Goal: Find contact information: Find contact information

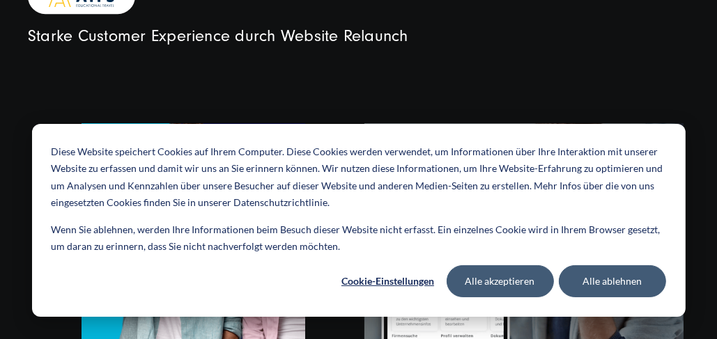
scroll to position [3206, 0]
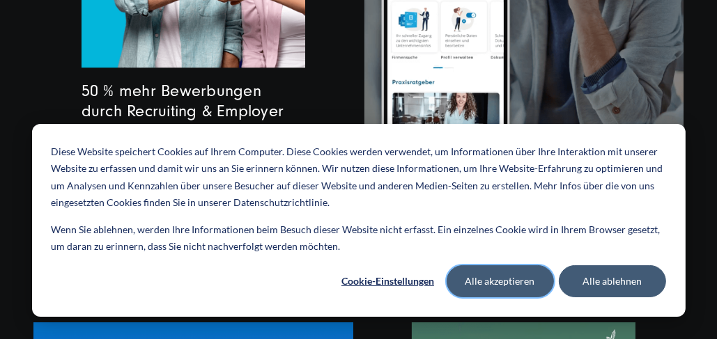
click at [507, 284] on button "Alle akzeptieren" at bounding box center [500, 282] width 107 height 32
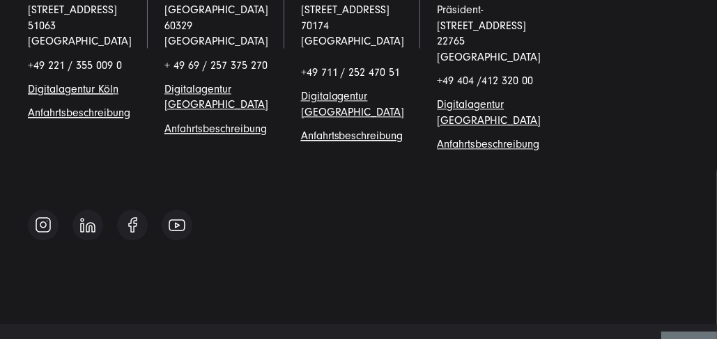
scroll to position [9251, 0]
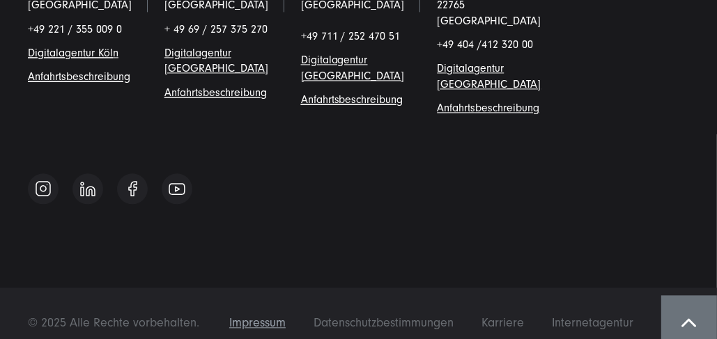
click at [265, 297] on div "Impressum Datenschutzbestimmungen Karriere Internetagentur © 2025 Alle Rechte v…" at bounding box center [358, 323] width 717 height 71
click at [265, 316] on span "Impressum" at bounding box center [257, 323] width 56 height 15
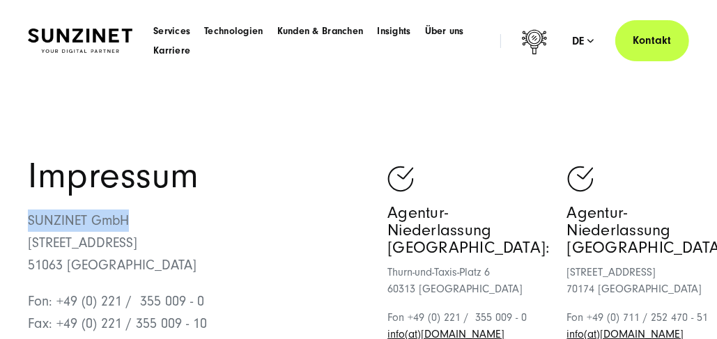
drag, startPoint x: 28, startPoint y: 220, endPoint x: 173, endPoint y: 211, distance: 145.2
click at [173, 212] on p "SUNZINET GmbH Schanzenstraße 23 51063 Köln" at bounding box center [193, 243] width 331 height 67
drag, startPoint x: 91, startPoint y: 227, endPoint x: 62, endPoint y: 217, distance: 30.6
click at [62, 217] on p "SUNZINET GmbH Schanzenstraße 23 51063 Köln" at bounding box center [193, 243] width 331 height 67
click at [61, 217] on p "SUNZINET GmbH Schanzenstraße 23 51063 Köln" at bounding box center [193, 243] width 331 height 67
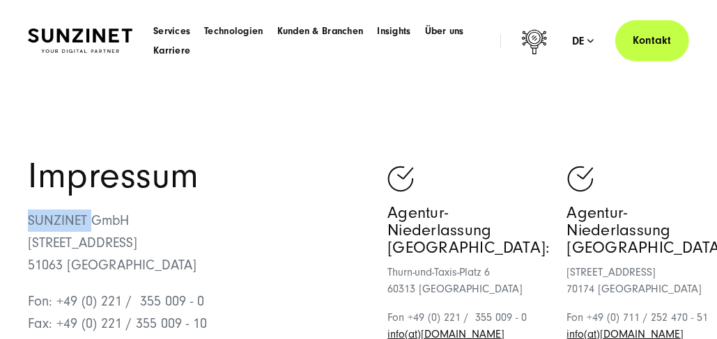
drag, startPoint x: 31, startPoint y: 220, endPoint x: 89, endPoint y: 217, distance: 58.0
click at [89, 217] on p "SUNZINET GmbH Schanzenstraße 23 51063 Köln" at bounding box center [193, 243] width 331 height 67
drag, startPoint x: 89, startPoint y: 217, endPoint x: 79, endPoint y: 216, distance: 9.1
copy p "SUNZINET"
click at [172, 223] on p "SUNZINET GmbH Schanzenstraße 23 51063 Köln" at bounding box center [193, 243] width 331 height 67
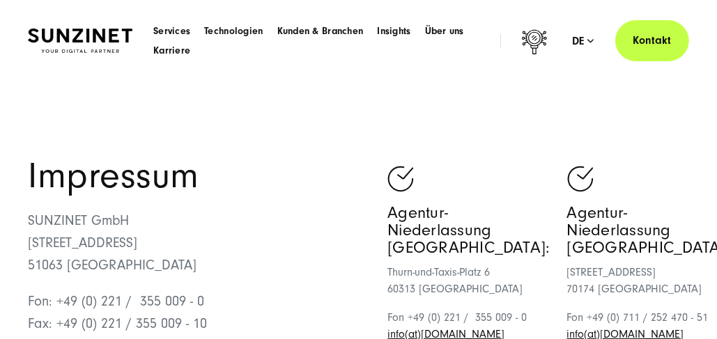
drag, startPoint x: 35, startPoint y: 243, endPoint x: 144, endPoint y: 252, distance: 109.1
click at [144, 252] on p "SUNZINET GmbH Schanzenstraße 23 51063 Köln" at bounding box center [193, 243] width 331 height 67
copy p "[STREET_ADDRESS]"
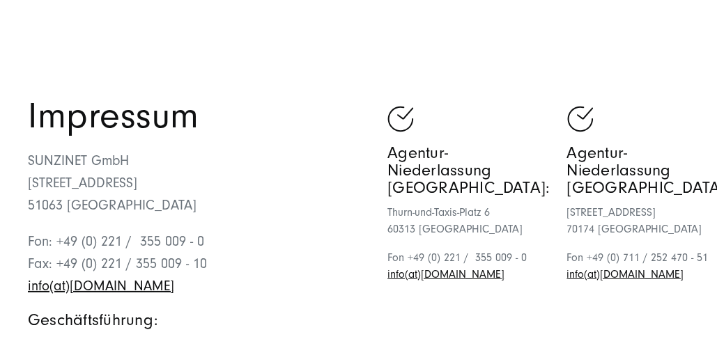
scroll to position [105, 0]
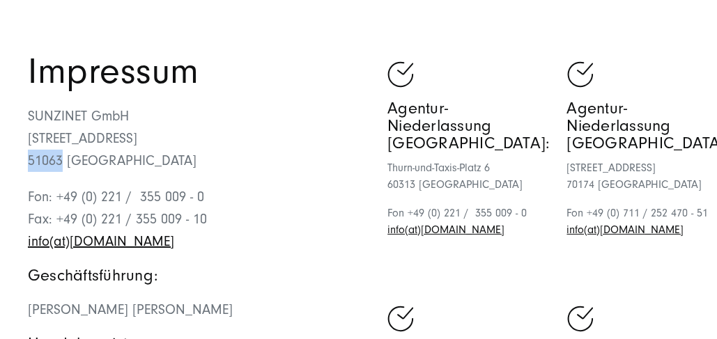
drag, startPoint x: 23, startPoint y: 155, endPoint x: 59, endPoint y: 160, distance: 36.6
copy p "51063"
click at [180, 134] on p "SUNZINET GmbH Schanzenstraße 23 51063 Köln" at bounding box center [193, 138] width 331 height 67
drag, startPoint x: 69, startPoint y: 160, endPoint x: 105, endPoint y: 157, distance: 35.7
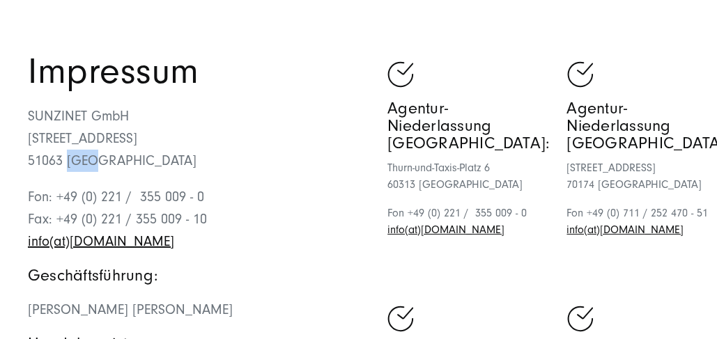
click at [105, 157] on p "SUNZINET GmbH Schanzenstraße 23 51063 Köln" at bounding box center [193, 138] width 331 height 67
drag, startPoint x: 105, startPoint y: 157, endPoint x: 77, endPoint y: 160, distance: 28.0
copy p "[GEOGRAPHIC_DATA]"
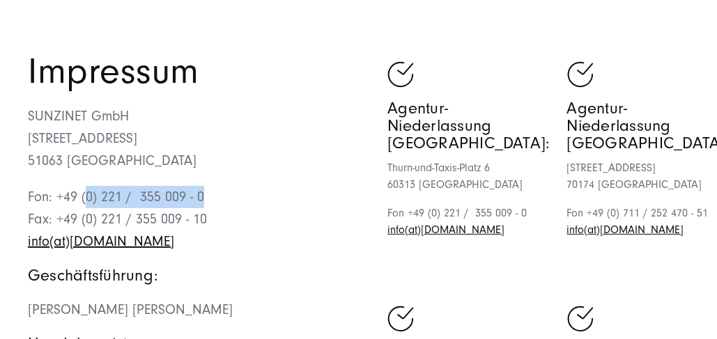
drag, startPoint x: 85, startPoint y: 194, endPoint x: 234, endPoint y: 176, distance: 150.3
copy p "0) 221 / 355 009 - 0"
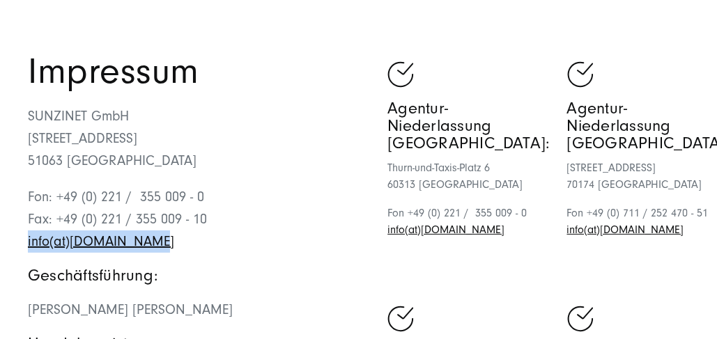
drag, startPoint x: 158, startPoint y: 244, endPoint x: 17, endPoint y: 237, distance: 141.7
drag, startPoint x: 17, startPoint y: 237, endPoint x: 54, endPoint y: 238, distance: 37.6
copy link "info(at)sunzinet.com"
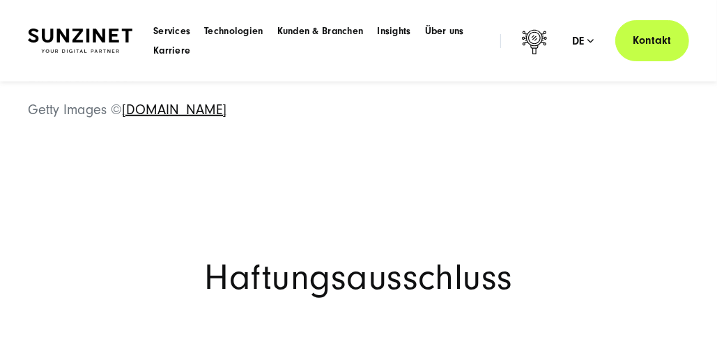
scroll to position [523, 0]
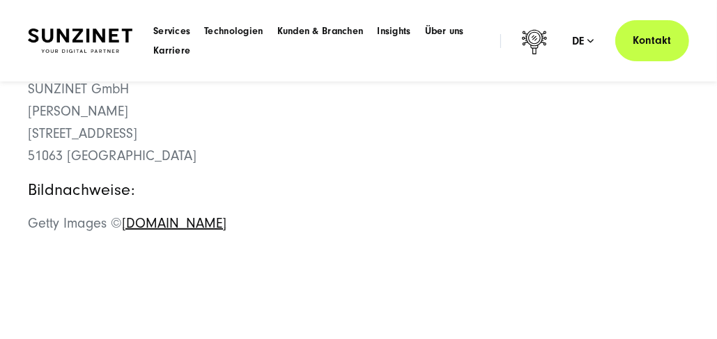
click at [89, 17] on header "Smart Search AI Hier können Sie eine konkrete Frage zu unserer Agentur und unse…" at bounding box center [358, 41] width 717 height 82
click at [76, 37] on img at bounding box center [80, 41] width 105 height 24
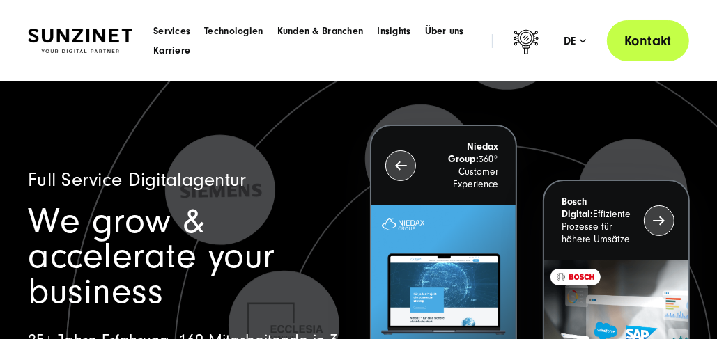
click at [645, 49] on link "Kontakt" at bounding box center [648, 40] width 82 height 41
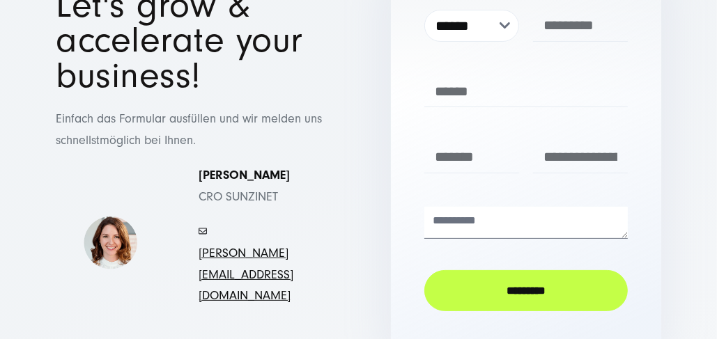
scroll to position [314, 0]
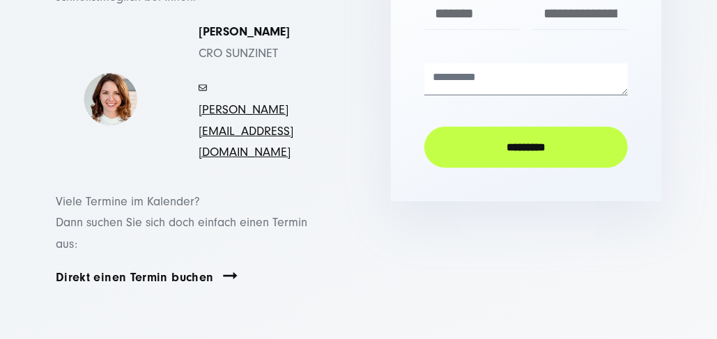
drag, startPoint x: 191, startPoint y: 102, endPoint x: 349, endPoint y: 131, distance: 160.9
click at [349, 131] on div "Let's grow & accelerate your business! Einfach das Formular ausfüllen und wir m…" at bounding box center [191, 11] width 326 height 333
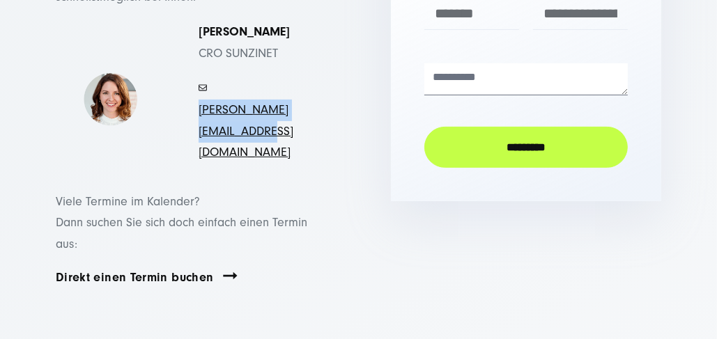
drag, startPoint x: 279, startPoint y: 132, endPoint x: 197, endPoint y: 112, distance: 84.7
click at [197, 112] on div "Simona Mayer CRO SUNZINET - mayer.simona@sunzinet.com" at bounding box center [248, 93] width 155 height 142
drag, startPoint x: 197, startPoint y: 112, endPoint x: 231, endPoint y: 106, distance: 33.9
copy link "mayer.simona@sunzinet.com"
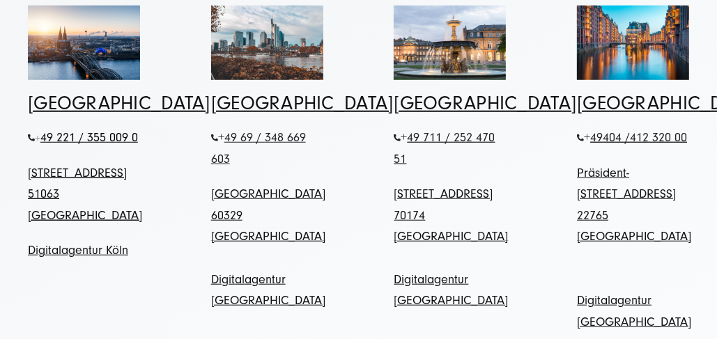
scroll to position [802, 0]
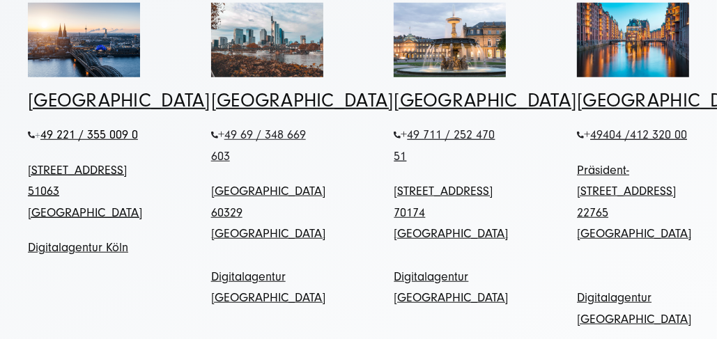
drag, startPoint x: 563, startPoint y: 128, endPoint x: 680, endPoint y: 165, distance: 122.8
click at [679, 166] on div "Hamburg + 49 404 / 412 320 00 Präsident-Krahn-Straße 18-19 22765 Hamburg Digita…" at bounding box center [633, 210] width 168 height 239
copy link "Präsident-[STREET_ADDRESS]"
click at [511, 194] on div "Stuttgart + 49 711 / 252 470 51 Ossietzkystraße 8 70174 Stuttgart Digitalagentu…" at bounding box center [450, 200] width 168 height 218
drag, startPoint x: 558, startPoint y: 178, endPoint x: 608, endPoint y: 180, distance: 49.5
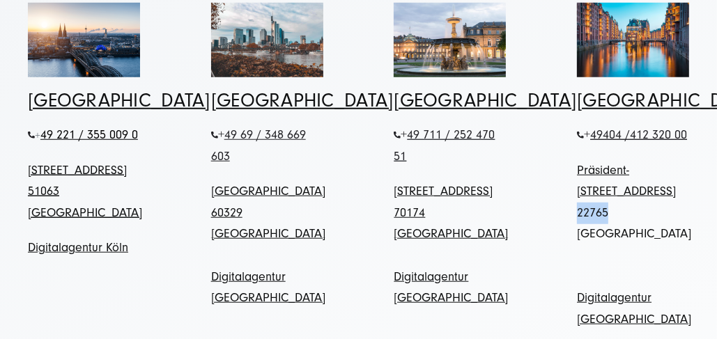
click at [608, 180] on div "Hamburg + 49 404 / 412 320 00 Präsident-Krahn-Straße 18-19 22765 Hamburg Digita…" at bounding box center [633, 210] width 168 height 239
drag, startPoint x: 608, startPoint y: 180, endPoint x: 597, endPoint y: 185, distance: 12.2
copy link "22765"
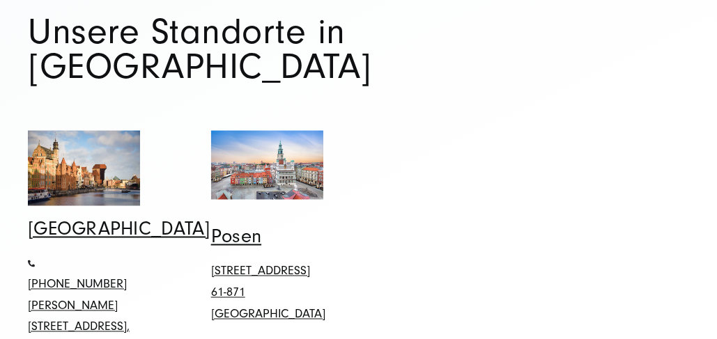
scroll to position [1673, 0]
